Goal: Navigation & Orientation: Find specific page/section

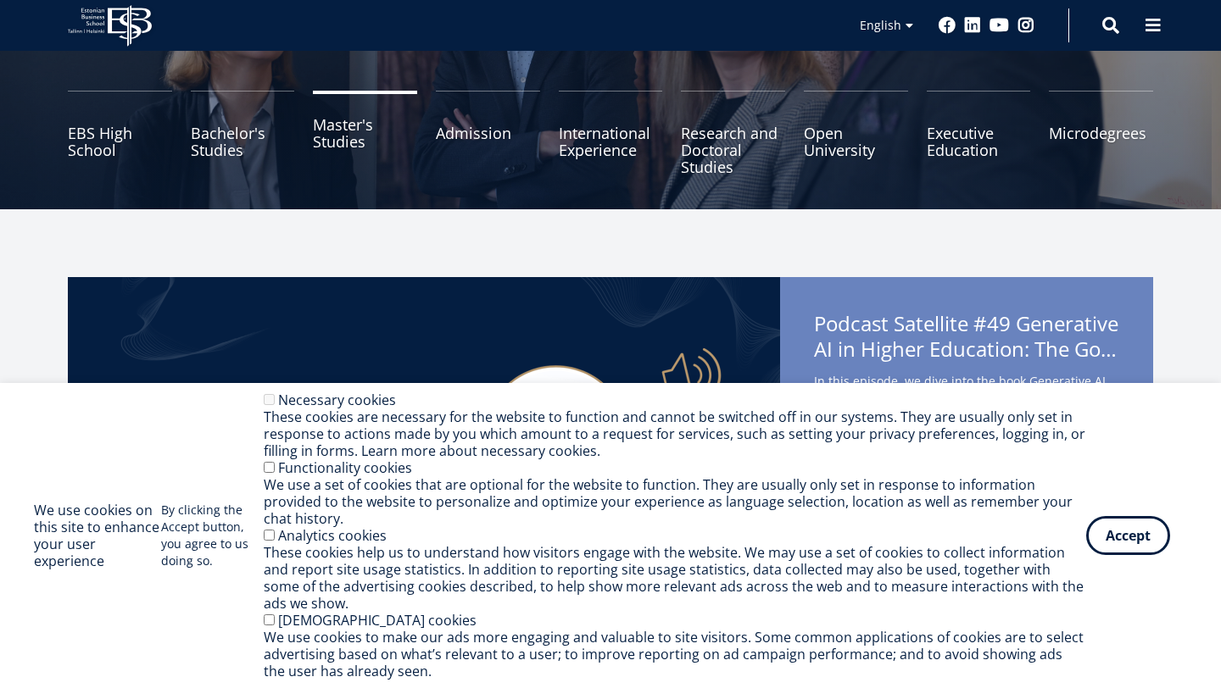
scroll to position [162, 0]
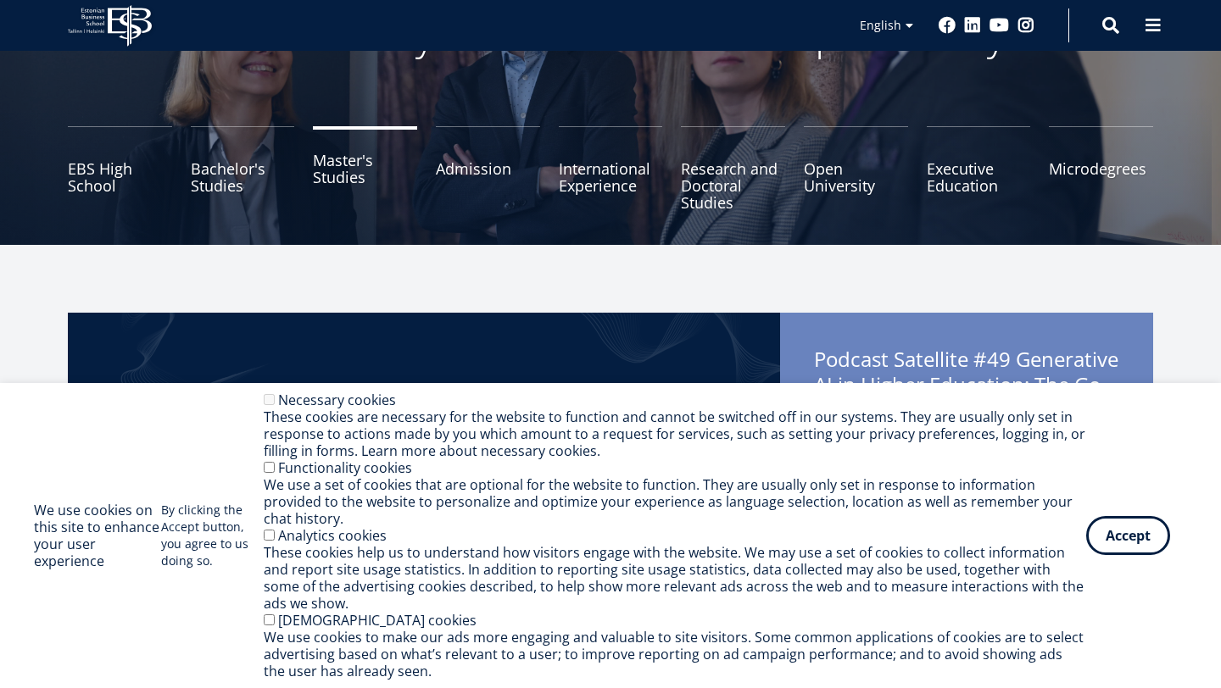
click at [331, 181] on link "Master's Studies" at bounding box center [365, 168] width 104 height 85
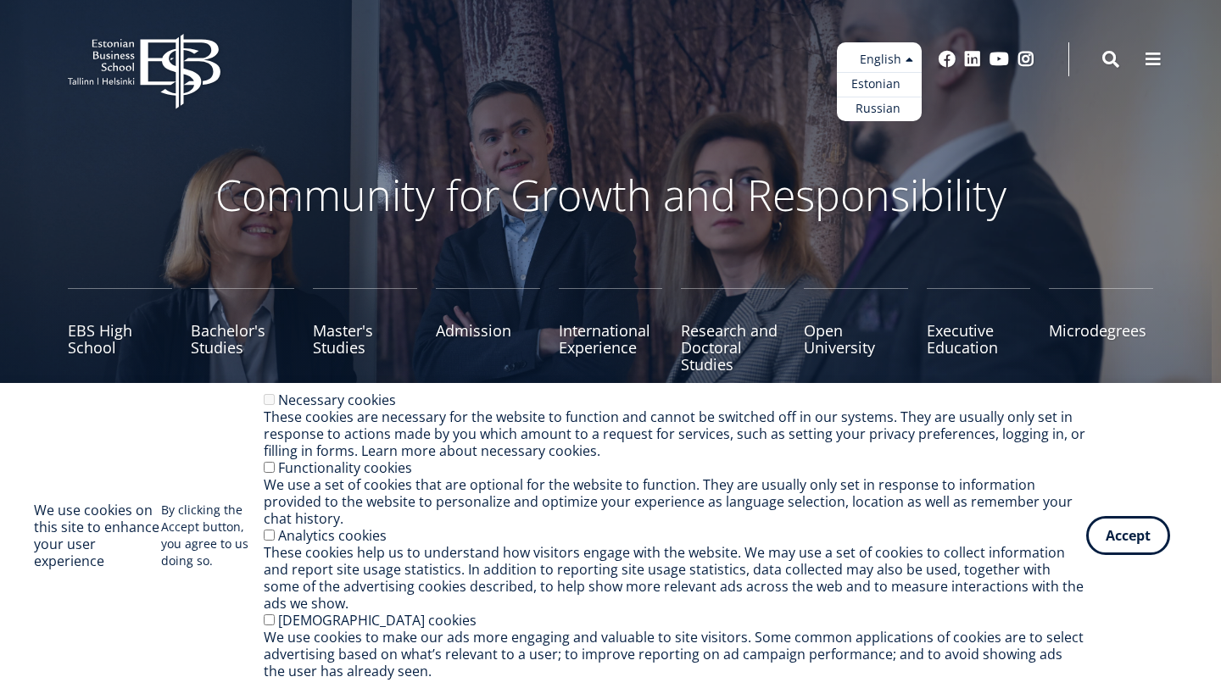
click at [882, 87] on link "Estonian" at bounding box center [879, 84] width 85 height 25
